Goal: Use online tool/utility: Utilize a website feature to perform a specific function

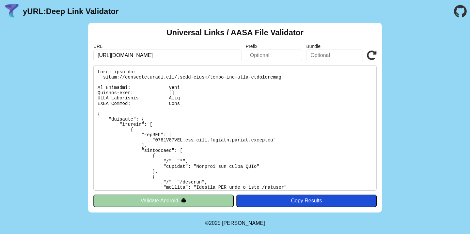
click at [178, 203] on button "Validate Android" at bounding box center [163, 201] width 140 height 12
